Goal: Task Accomplishment & Management: Complete application form

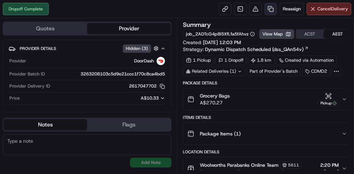
click at [268, 9] on link at bounding box center [270, 9] width 12 height 12
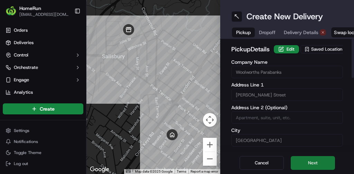
click at [318, 159] on button "Next" at bounding box center [312, 163] width 44 height 14
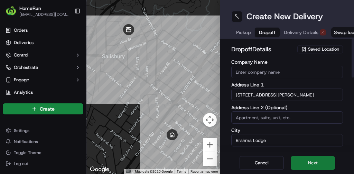
click at [316, 163] on button "Next" at bounding box center [312, 163] width 44 height 14
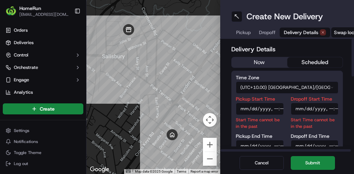
click at [256, 63] on button "now" at bounding box center [259, 62] width 56 height 10
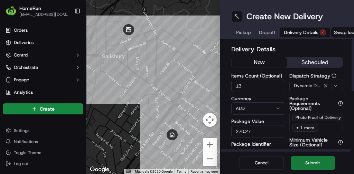
click at [312, 164] on button "Submit" at bounding box center [312, 163] width 44 height 14
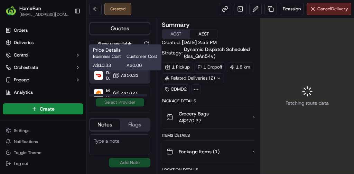
click at [117, 73] on icon at bounding box center [116, 75] width 7 height 7
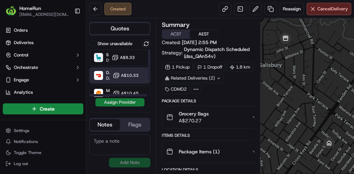
click at [117, 103] on button "Assign Provider" at bounding box center [119, 102] width 49 height 8
